Goal: Task Accomplishment & Management: Complete application form

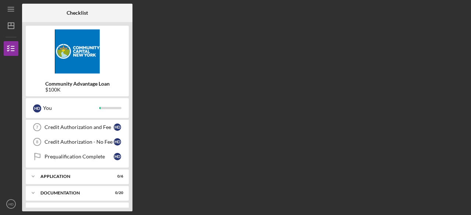
scroll to position [137, 0]
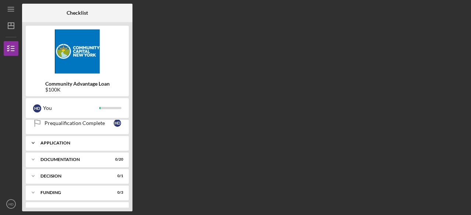
click at [61, 141] on div "Application" at bounding box center [79, 143] width 79 height 4
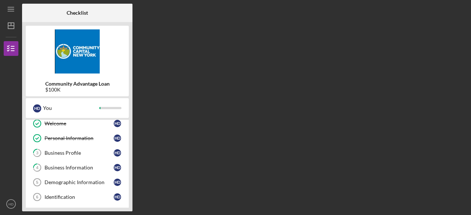
scroll to position [18, 0]
click at [61, 155] on div "Business Profile" at bounding box center [79, 153] width 69 height 6
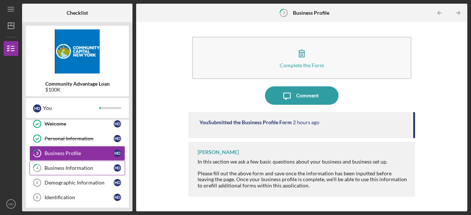
click at [82, 169] on div "Business Information" at bounding box center [79, 168] width 69 height 6
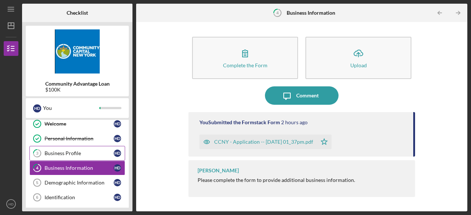
click at [78, 153] on div "Business Profile" at bounding box center [79, 153] width 69 height 6
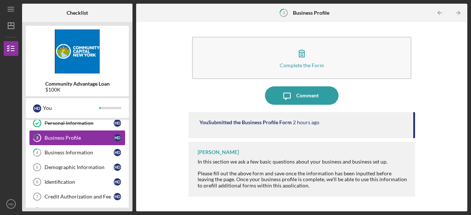
scroll to position [35, 0]
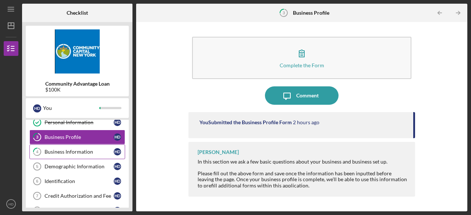
click at [77, 152] on div "Business Information" at bounding box center [79, 152] width 69 height 6
